Goal: Information Seeking & Learning: Learn about a topic

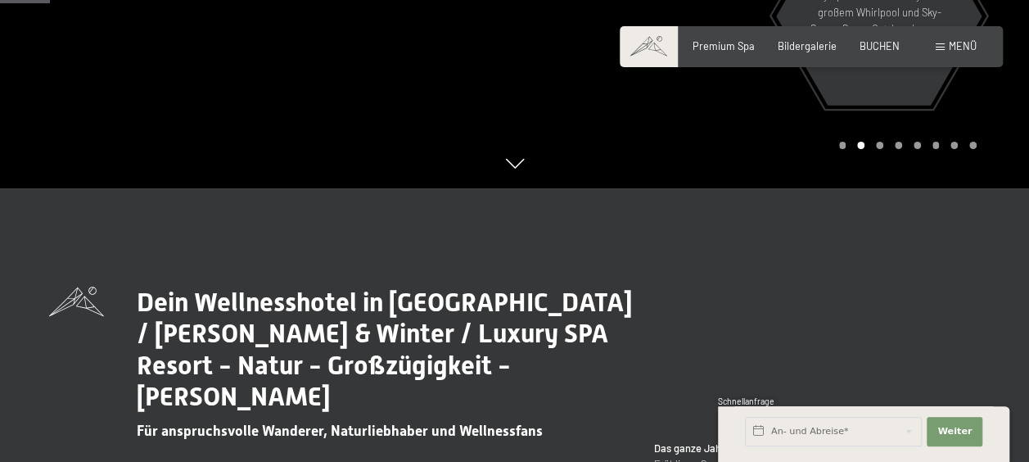
scroll to position [328, 0]
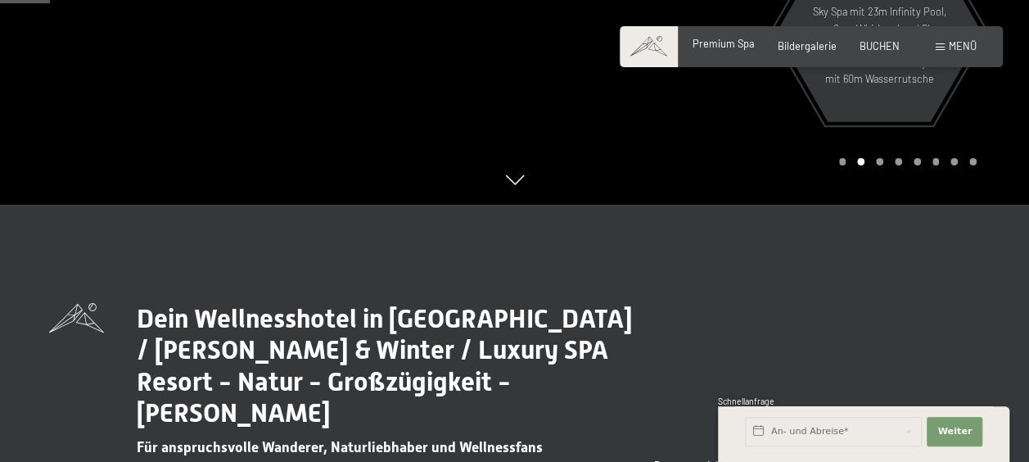
click at [716, 43] on span "Premium Spa" at bounding box center [724, 43] width 62 height 13
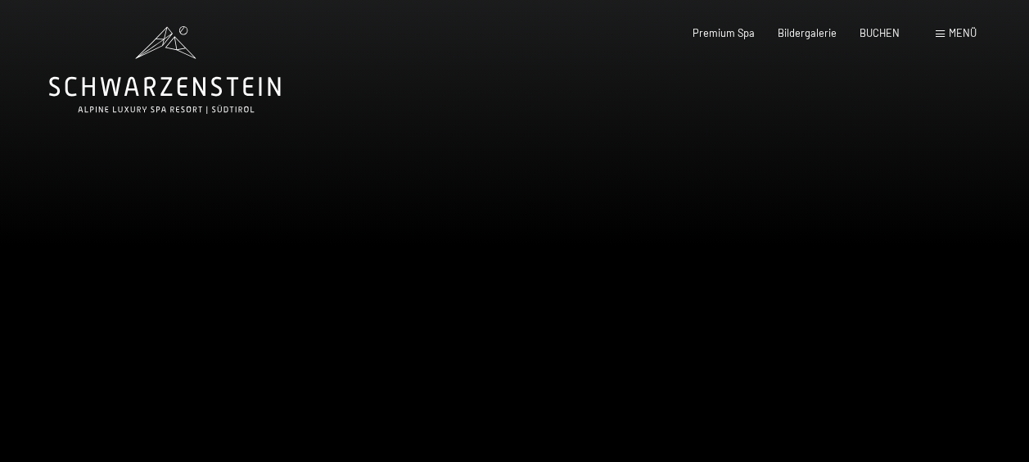
click at [965, 34] on span "Menü" at bounding box center [963, 32] width 28 height 13
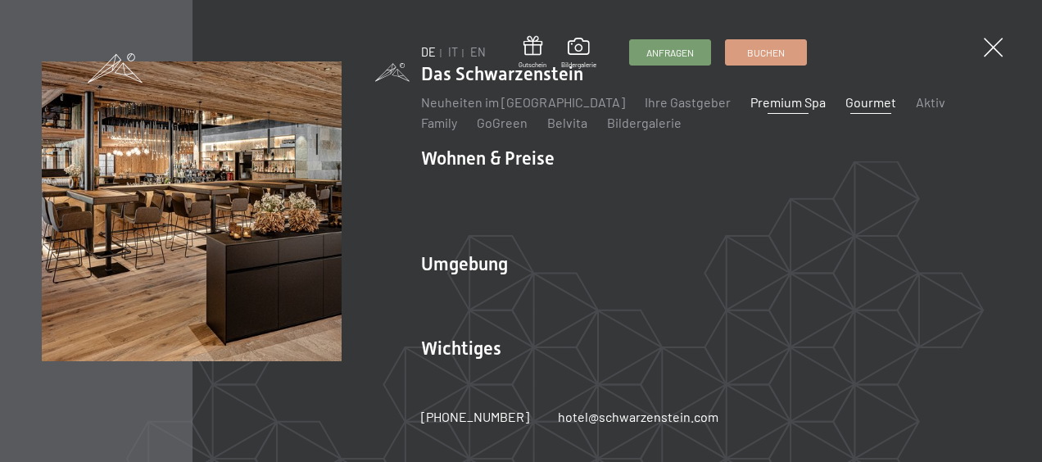
click at [845, 110] on link "Gourmet" at bounding box center [870, 102] width 51 height 16
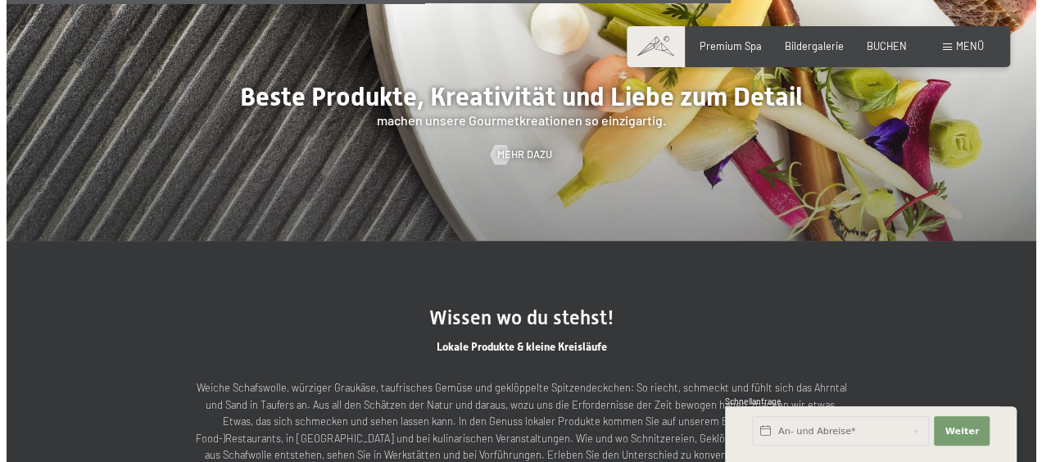
scroll to position [3194, 0]
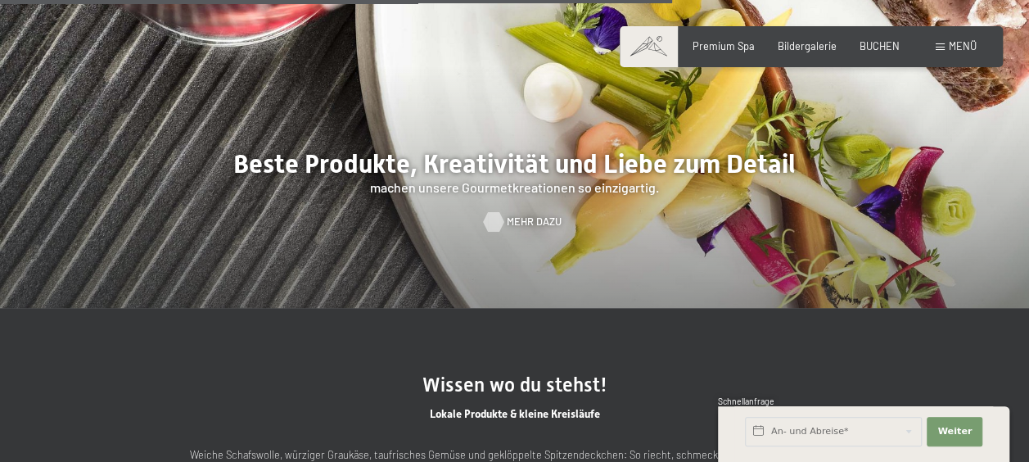
click at [521, 217] on span "Mehr dazu" at bounding box center [534, 222] width 55 height 15
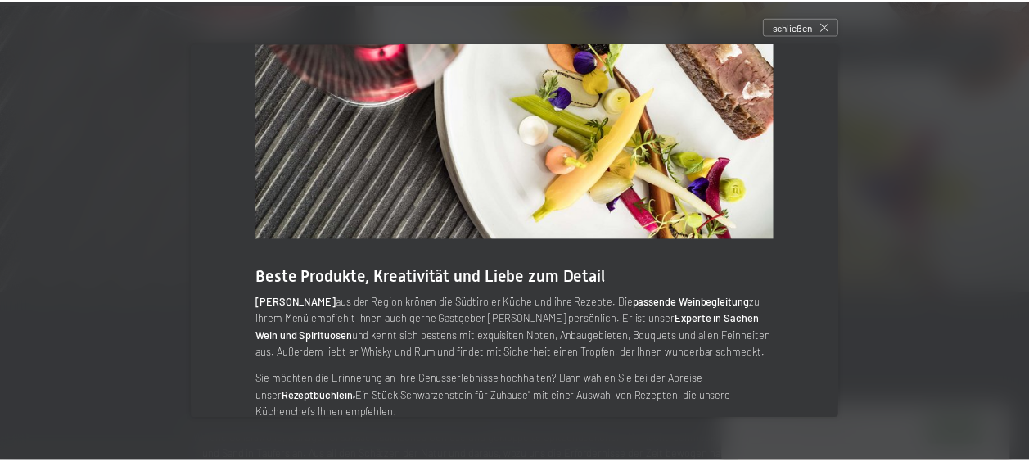
scroll to position [0, 0]
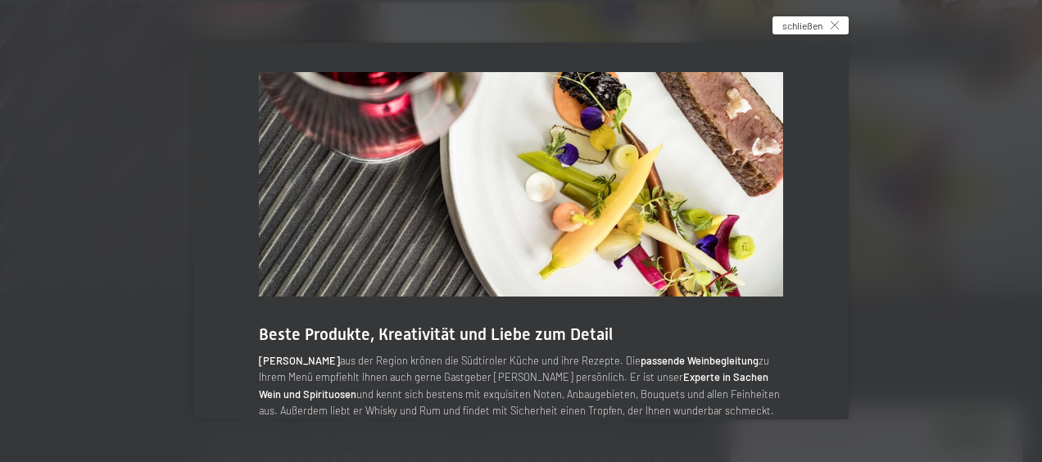
click at [817, 25] on span "schließen" at bounding box center [802, 26] width 40 height 14
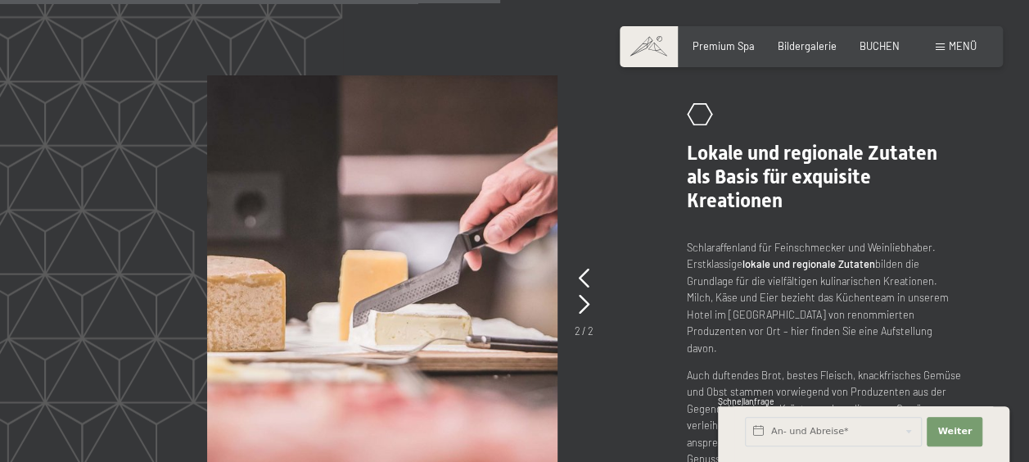
scroll to position [2539, 0]
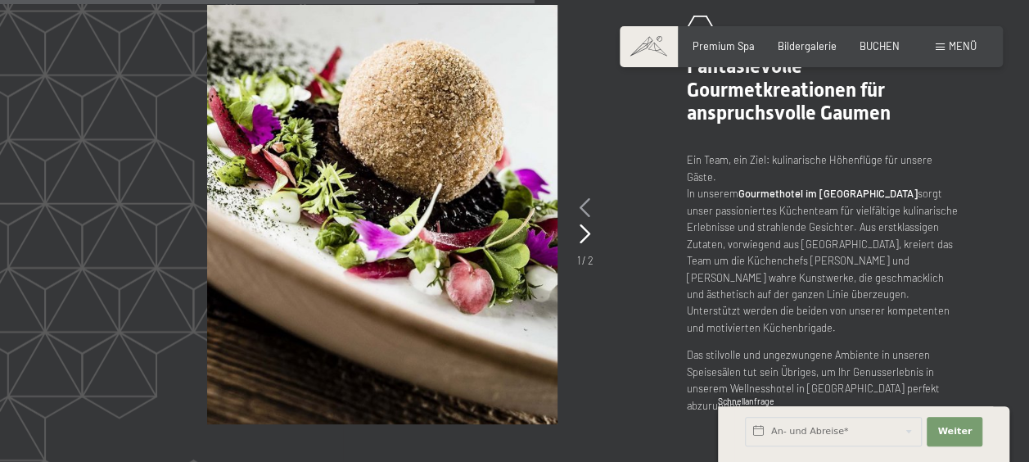
click at [588, 210] on icon at bounding box center [585, 208] width 11 height 20
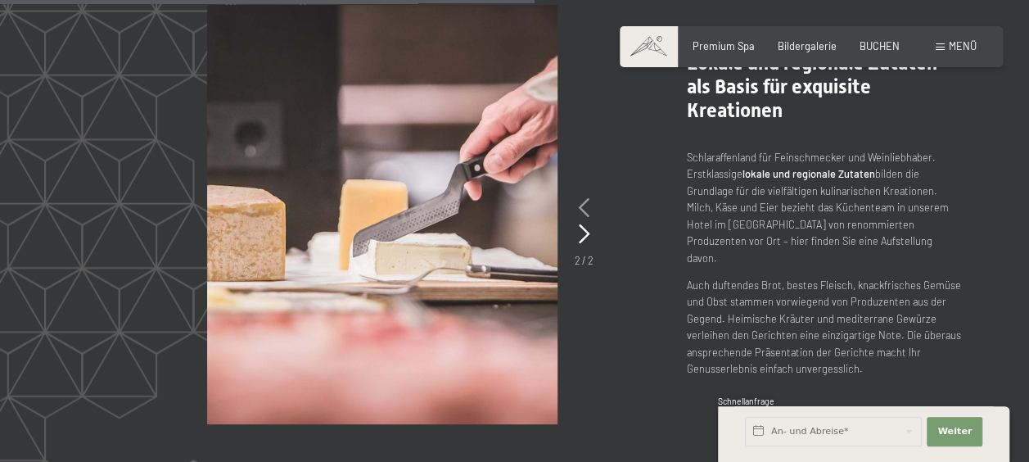
click at [586, 210] on icon at bounding box center [584, 208] width 11 height 20
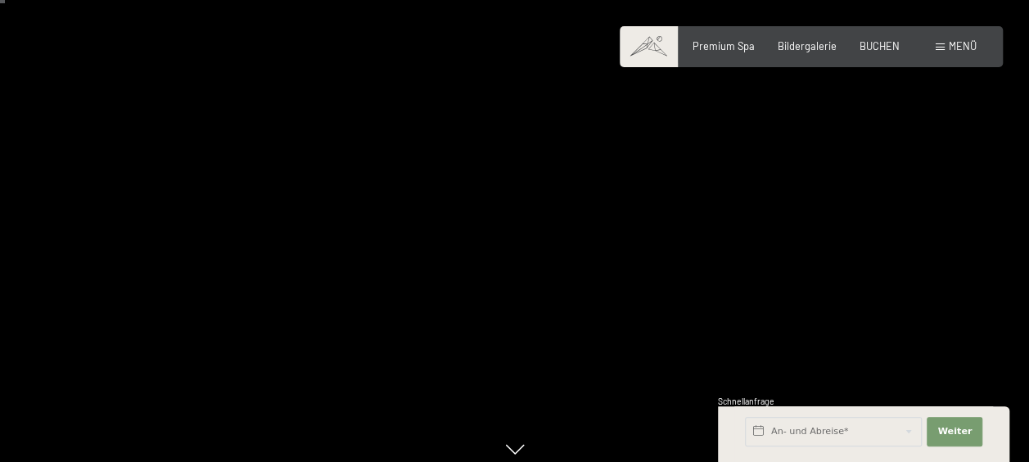
scroll to position [0, 0]
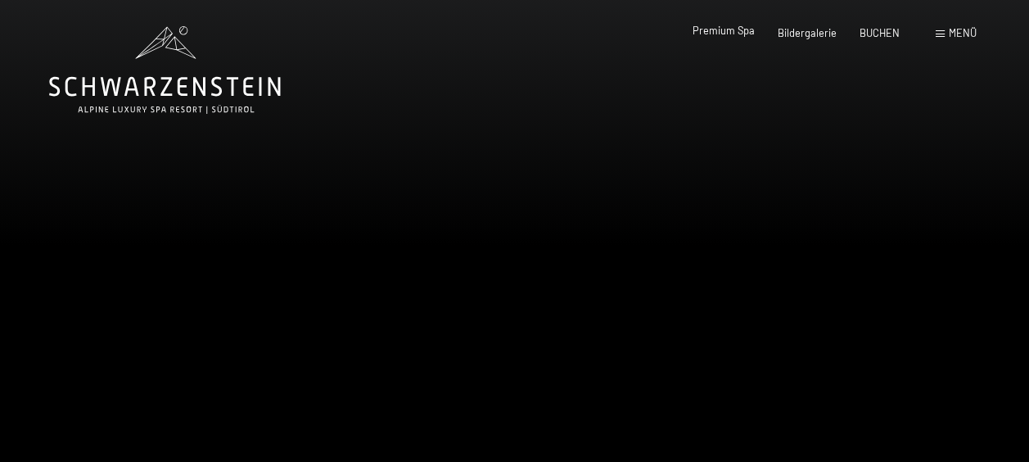
click at [721, 31] on span "Premium Spa" at bounding box center [724, 30] width 62 height 13
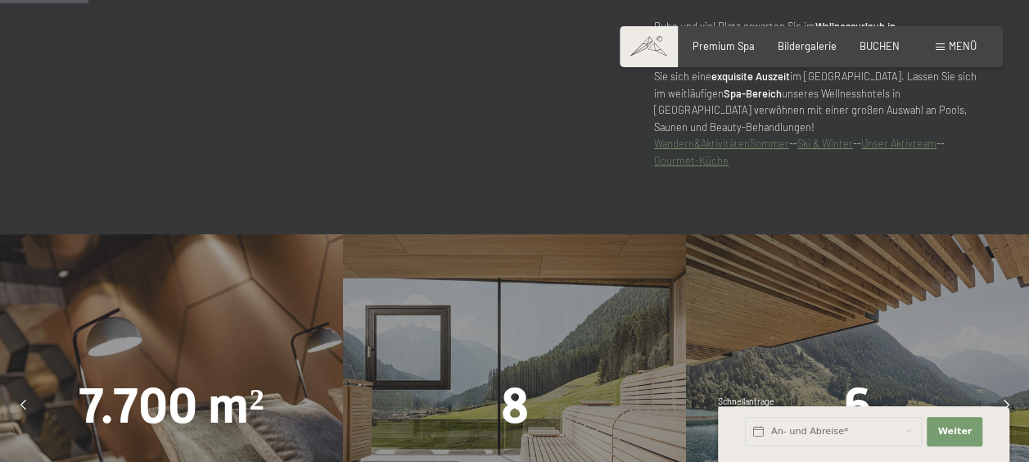
scroll to position [1065, 0]
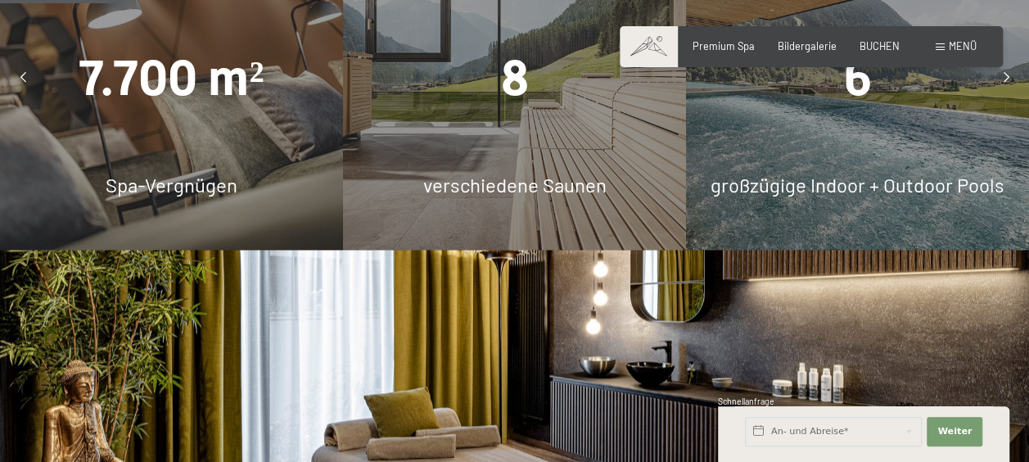
click at [213, 188] on div "7.700 m² Spa-Vergnügen" at bounding box center [171, 78] width 343 height 343
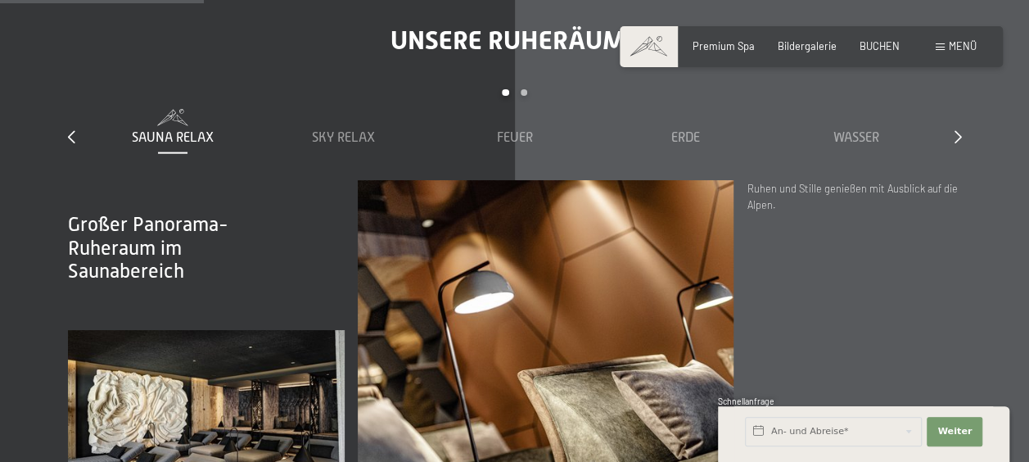
scroll to position [1802, 0]
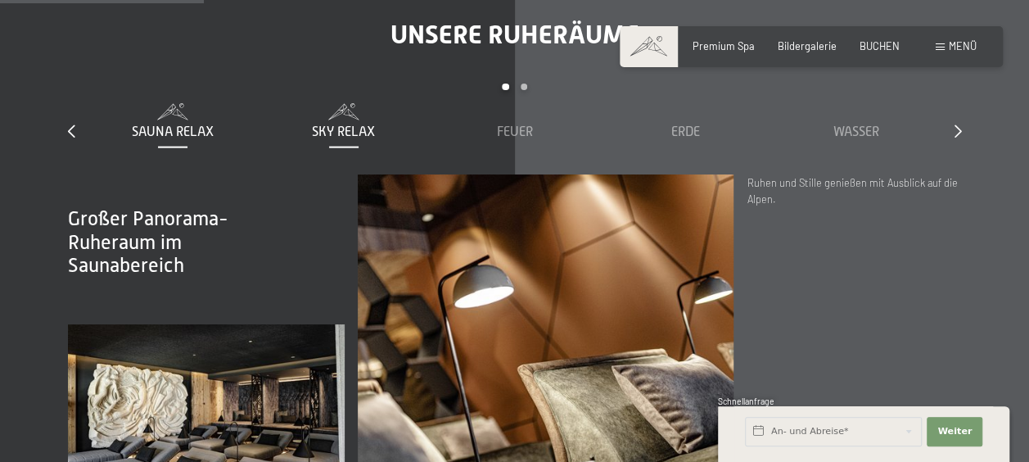
click at [350, 124] on span "Sky Relax" at bounding box center [343, 131] width 63 height 15
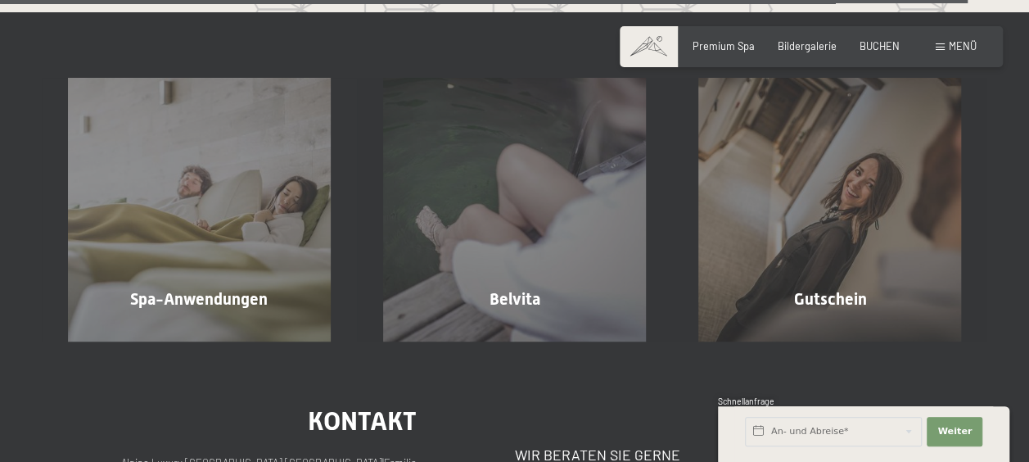
scroll to position [7413, 0]
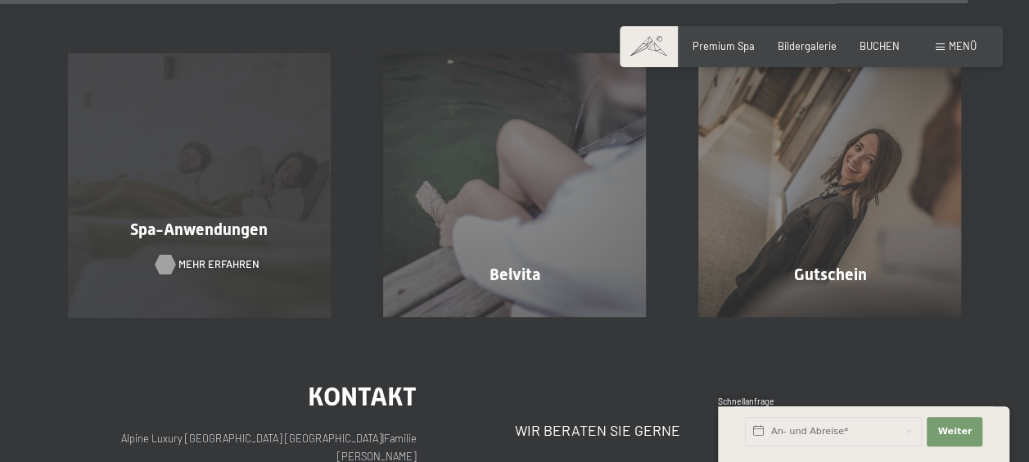
click at [185, 257] on span "Mehr erfahren" at bounding box center [219, 264] width 81 height 15
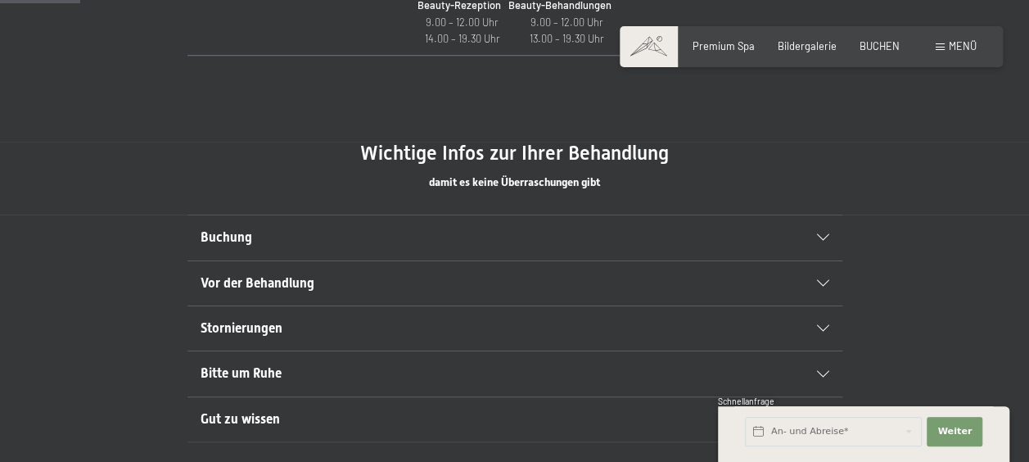
scroll to position [819, 0]
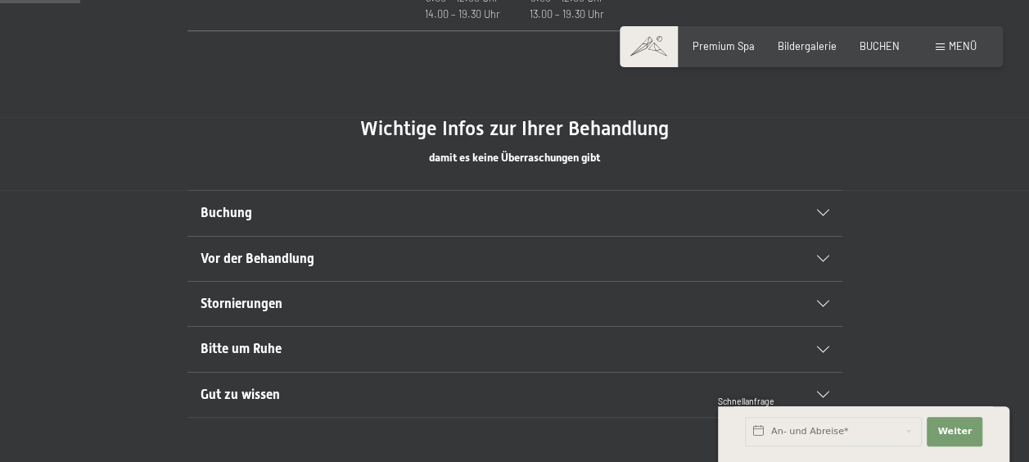
click at [823, 215] on icon at bounding box center [823, 213] width 12 height 7
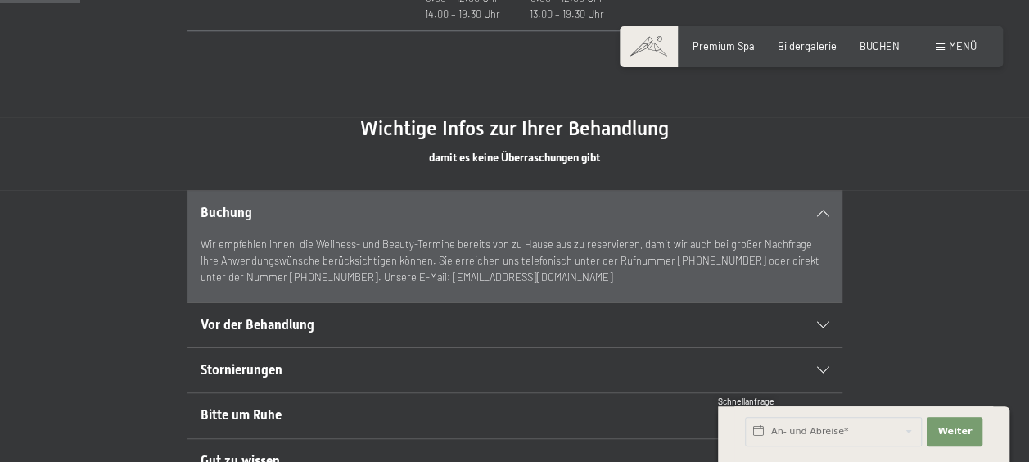
click at [254, 324] on span "Vor der Behandlung" at bounding box center [258, 325] width 114 height 16
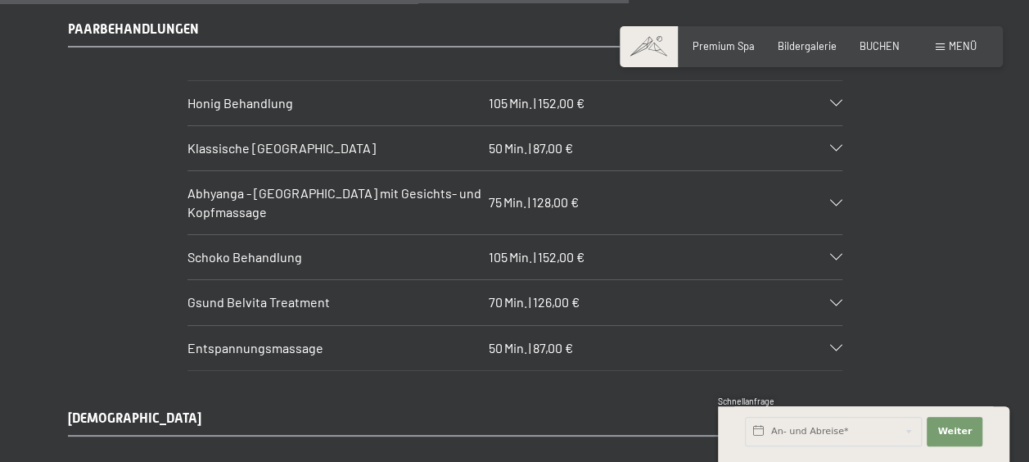
scroll to position [6387, 0]
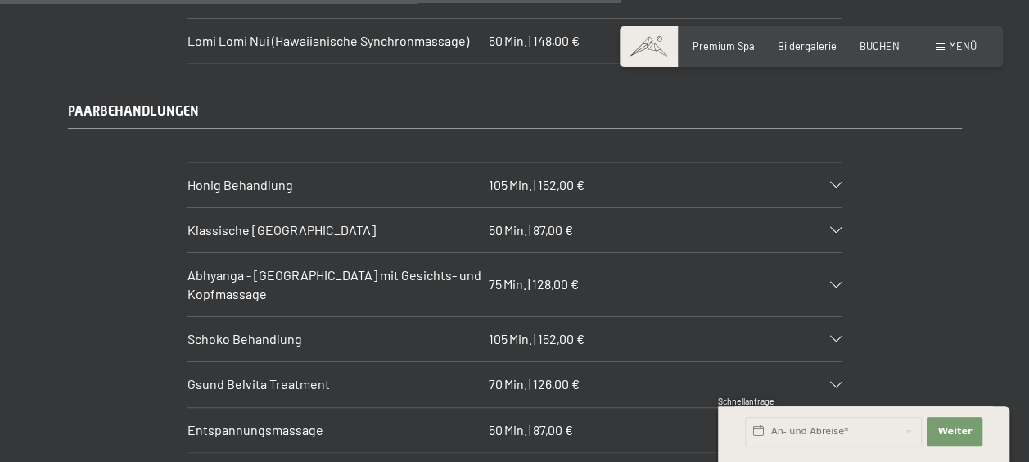
click at [833, 336] on icon at bounding box center [836, 339] width 12 height 7
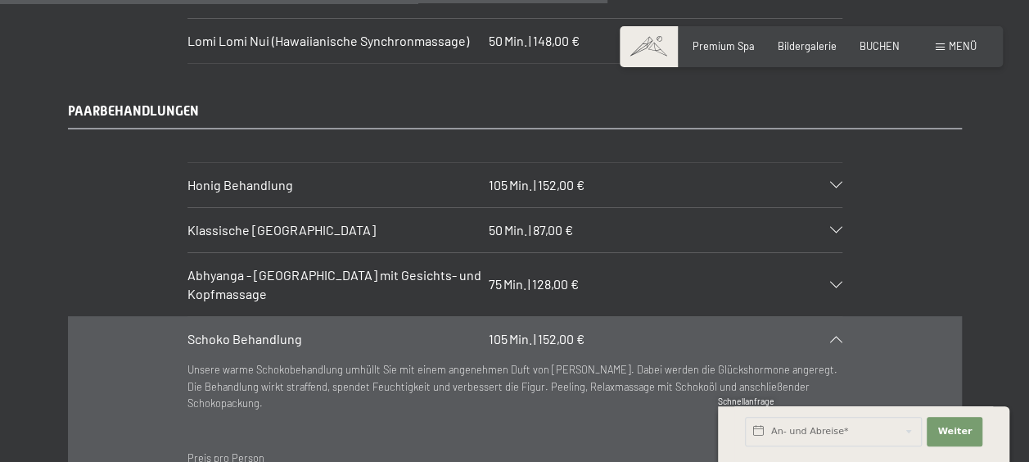
click at [521, 177] on span "Min." at bounding box center [520, 185] width 23 height 16
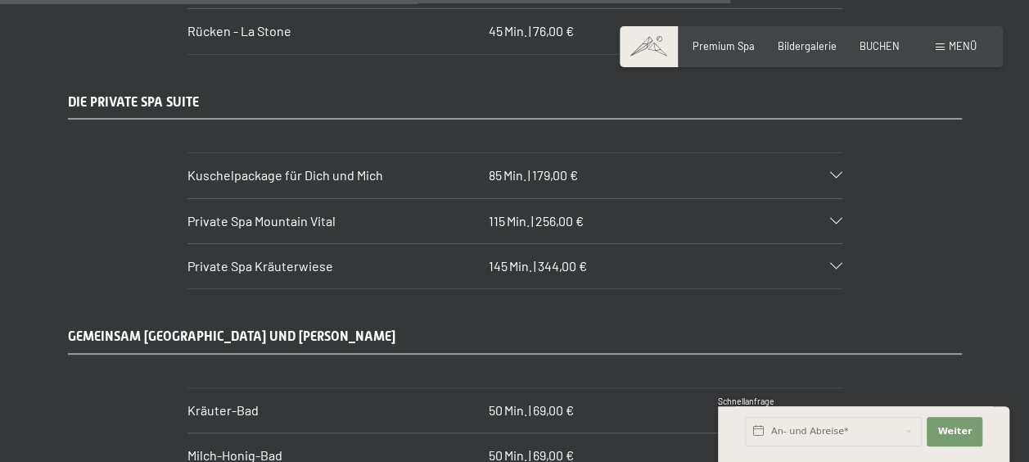
scroll to position [7698, 0]
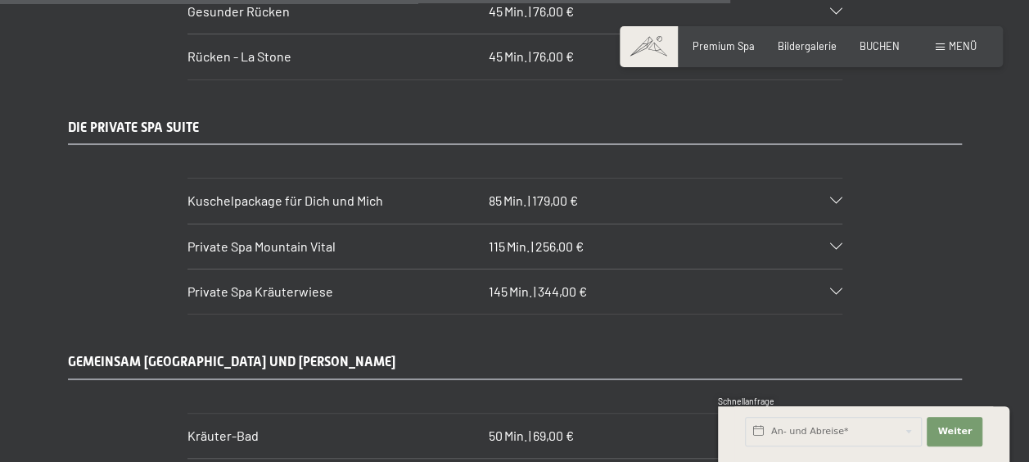
click at [834, 288] on icon at bounding box center [836, 291] width 12 height 7
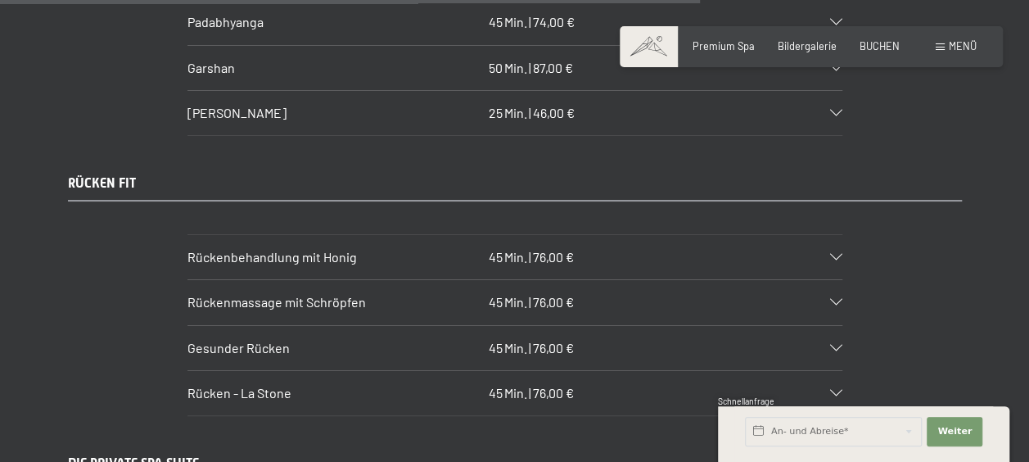
scroll to position [7347, 0]
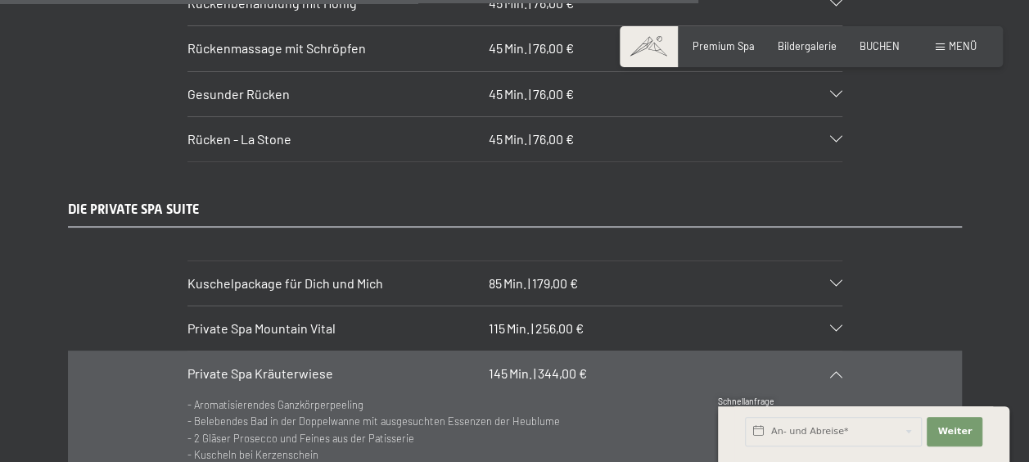
click at [277, 351] on div "Private Spa Kräuterwiese 145 Min. | 344,00 €" at bounding box center [515, 373] width 655 height 44
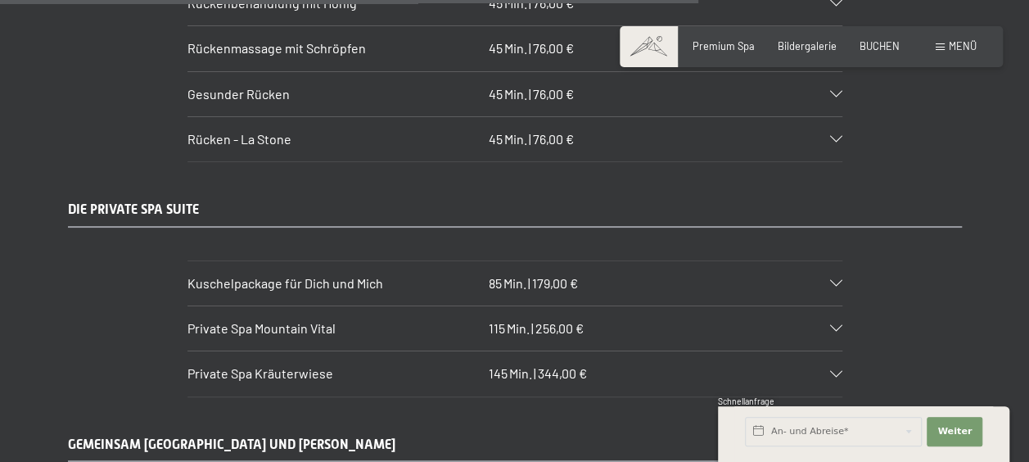
click at [832, 351] on div "Private Spa Kräuterwiese 145 Min. | 344,00 €" at bounding box center [515, 373] width 655 height 44
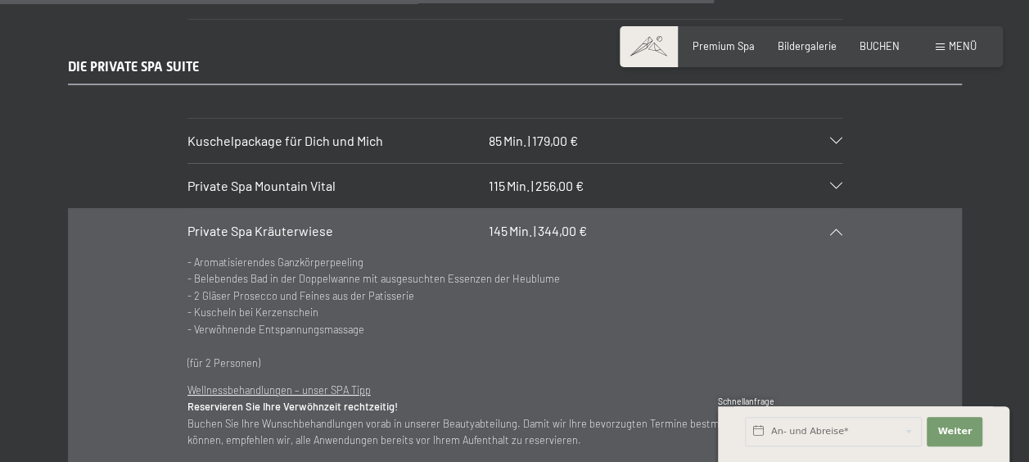
scroll to position [7511, 0]
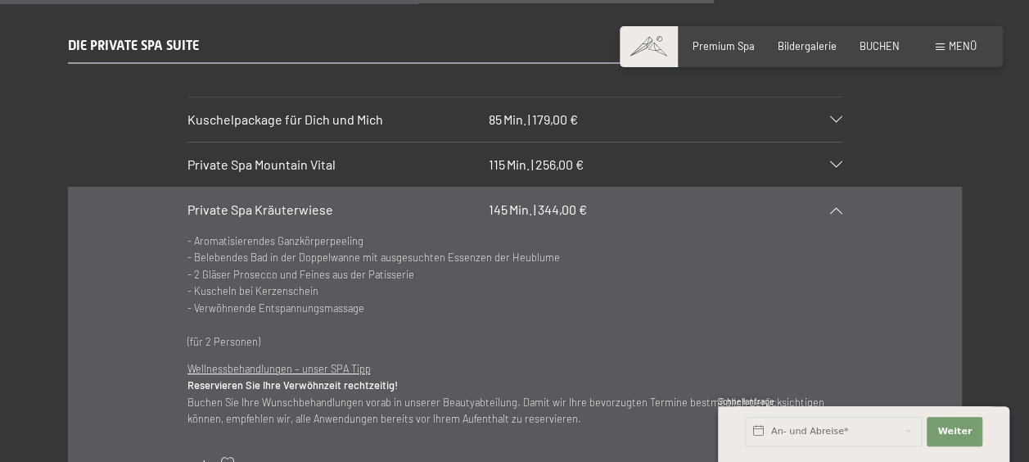
click at [205, 201] on span "Private Spa Kräuterwiese" at bounding box center [261, 209] width 146 height 16
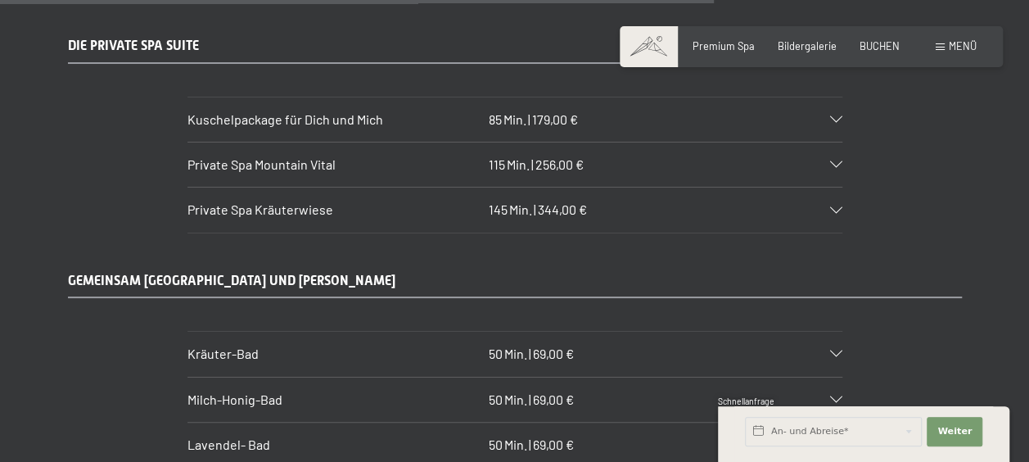
click at [838, 207] on icon at bounding box center [836, 210] width 12 height 7
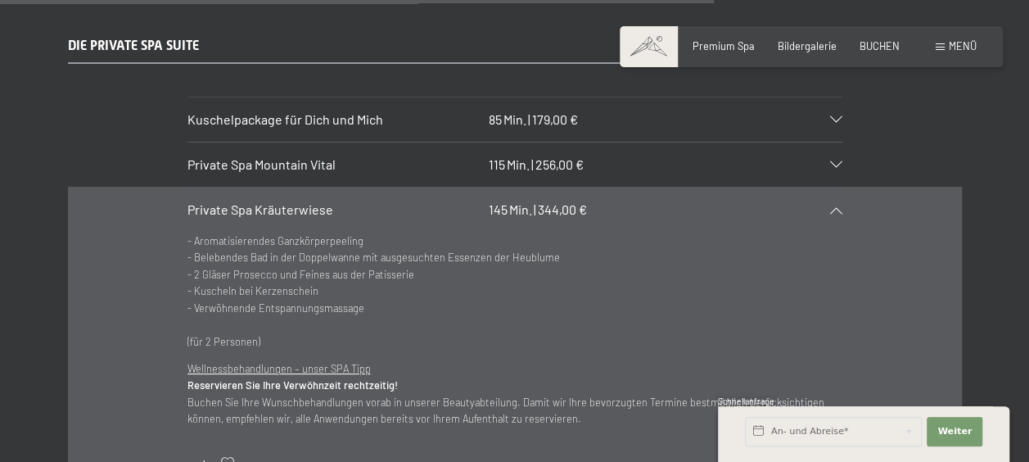
click at [838, 161] on icon at bounding box center [836, 164] width 12 height 7
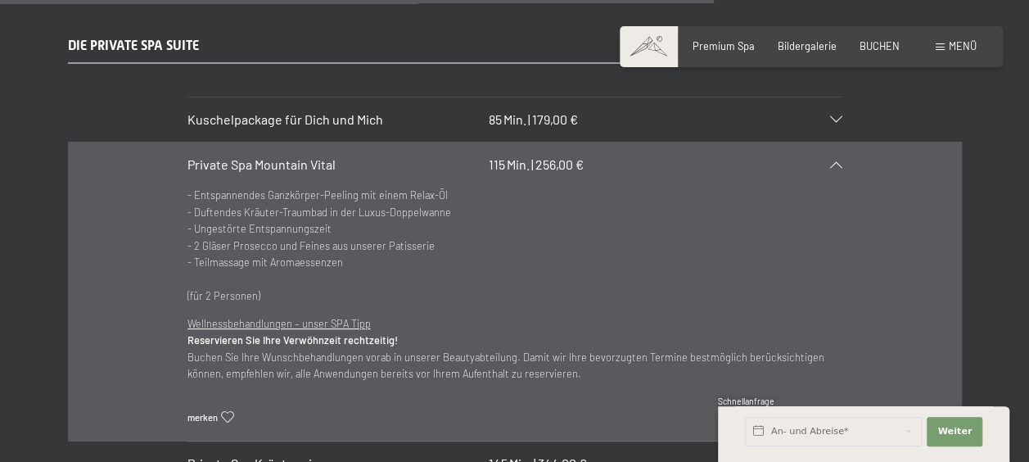
click at [837, 161] on icon at bounding box center [836, 164] width 12 height 7
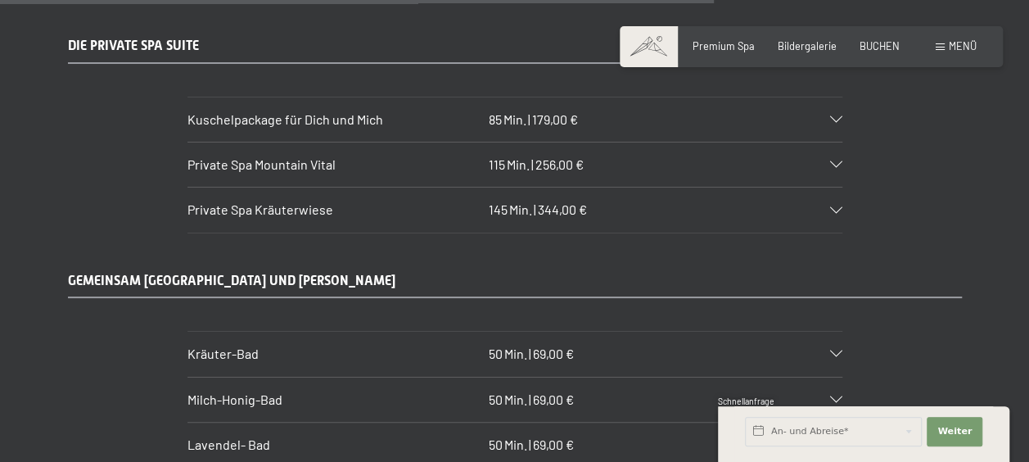
click at [834, 207] on icon at bounding box center [836, 210] width 12 height 7
